Goal: Entertainment & Leisure: Browse casually

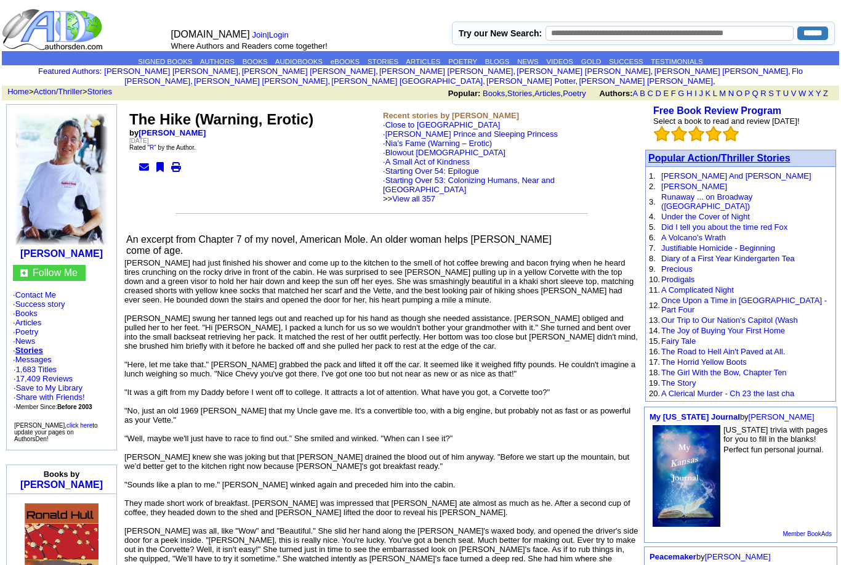
click at [696, 158] on font "Popular Action/Thriller Stories" at bounding box center [719, 158] width 142 height 10
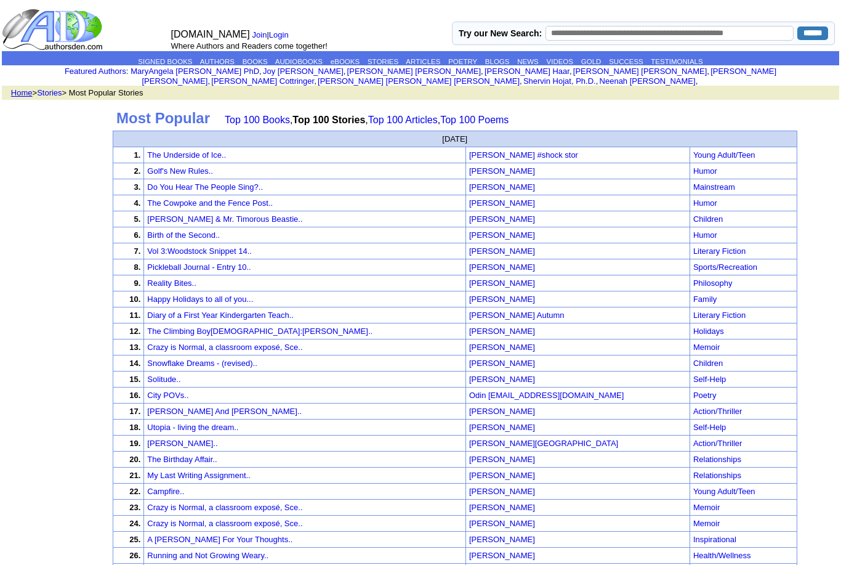
click at [701, 172] on td "Humor" at bounding box center [743, 171] width 107 height 16
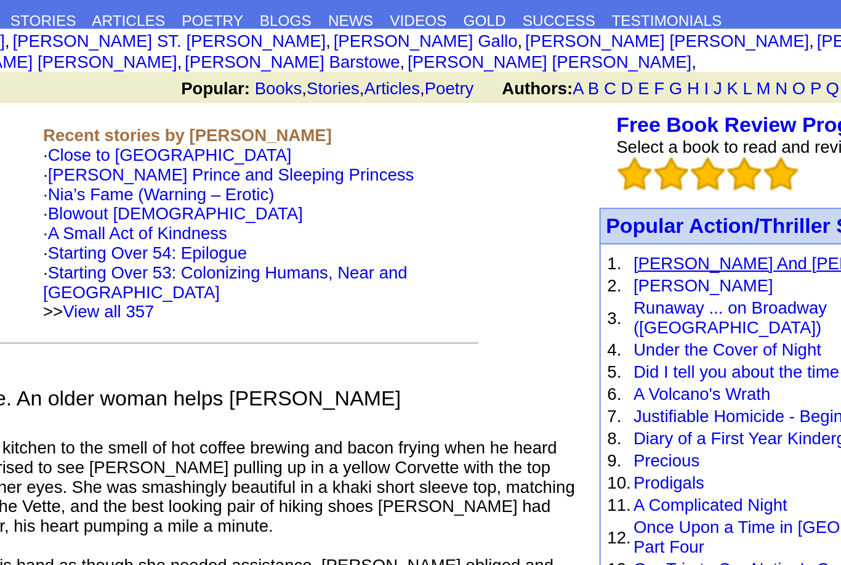
click at [661, 171] on link "Martha And Arthur" at bounding box center [736, 175] width 150 height 9
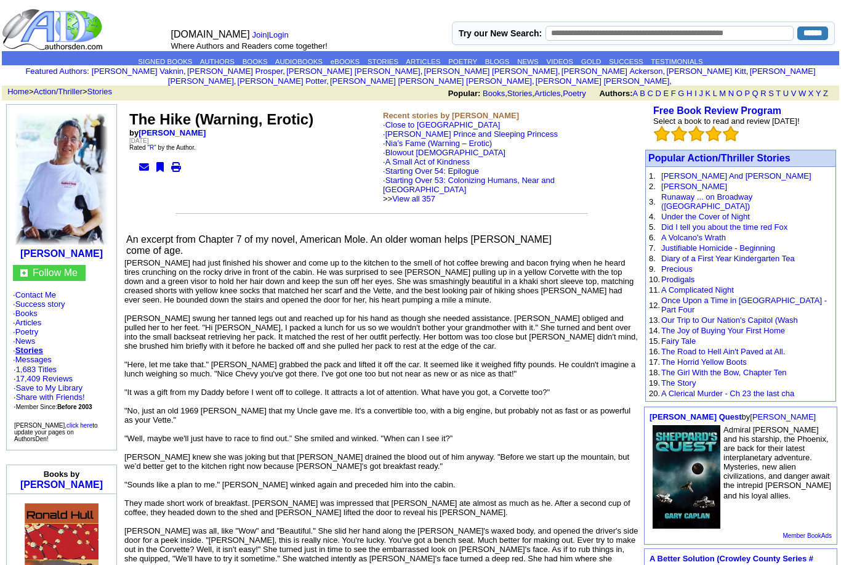
scroll to position [70, 363]
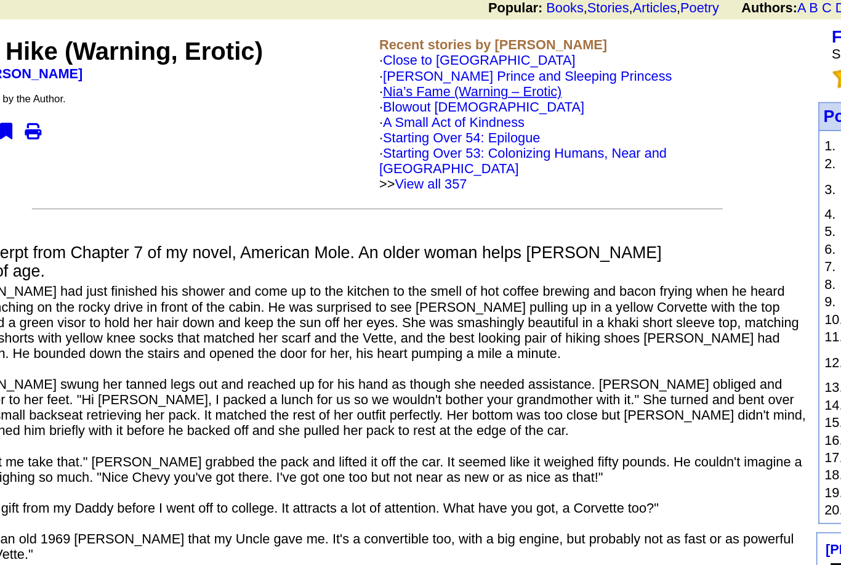
click at [385, 78] on link "Nia’s Fame (Warning – Erotic)" at bounding box center [438, 72] width 107 height 9
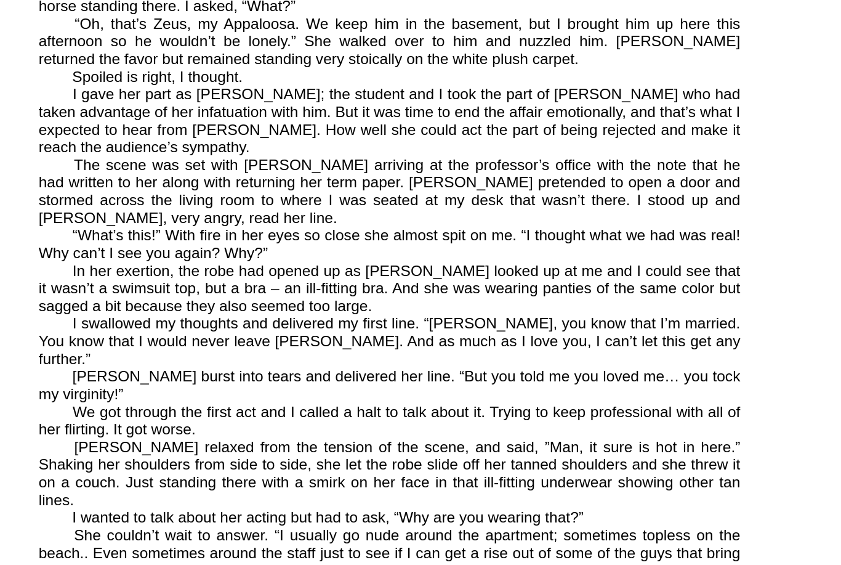
scroll to position [1721, 0]
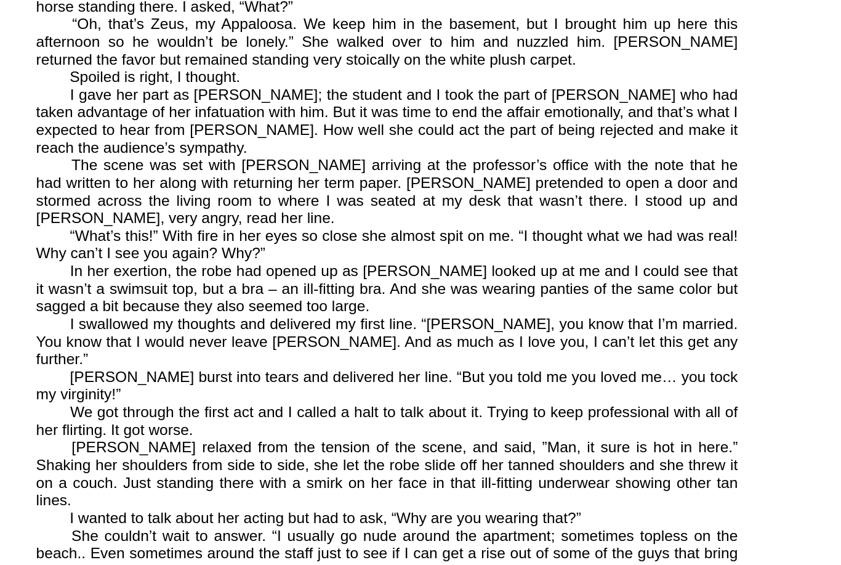
click at [124, 508] on p "She couldn’t wait to answer. “I usually go nude around the apartment; sometimes…" at bounding box center [381, 547] width 515 height 78
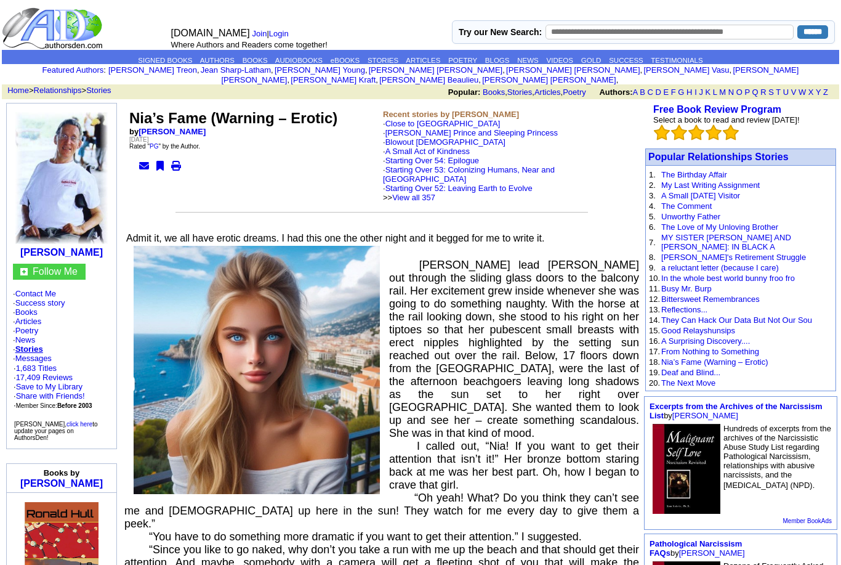
scroll to position [0, 0]
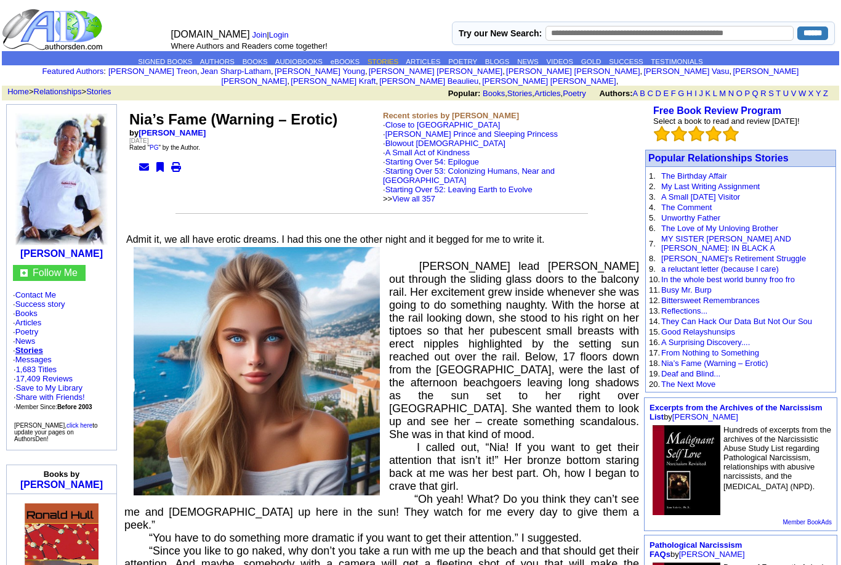
click at [387, 58] on link "STORIES" at bounding box center [383, 61] width 31 height 7
